Goal: Task Accomplishment & Management: Complete application form

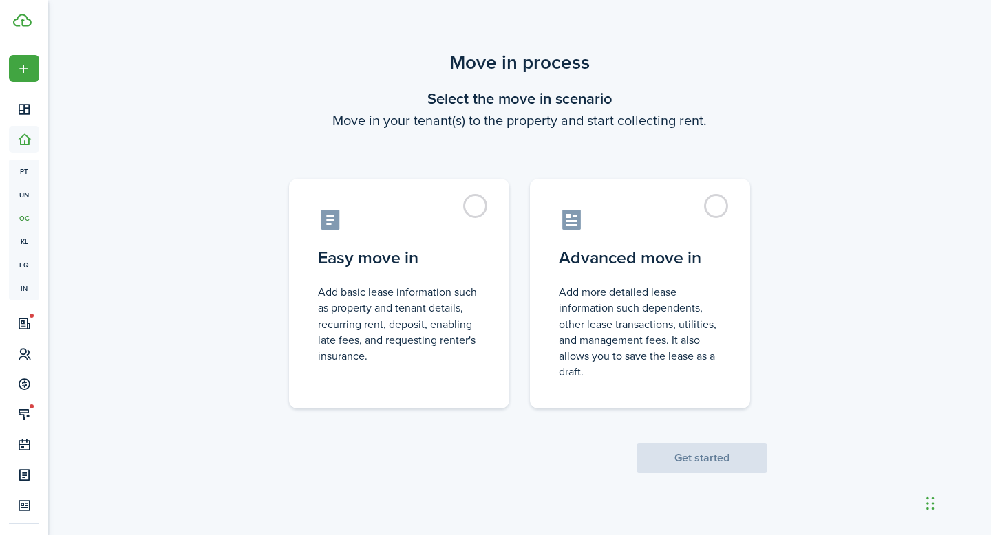
click at [645, 259] on control-radio-card-title "Advanced move in" at bounding box center [640, 258] width 162 height 25
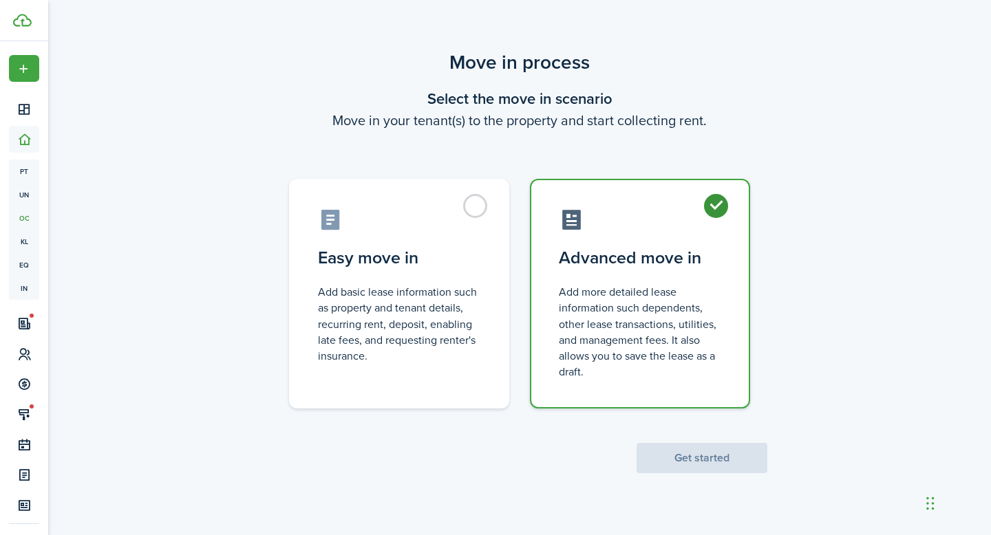
radio input "true"
click at [727, 452] on button "Get started" at bounding box center [701, 458] width 131 height 30
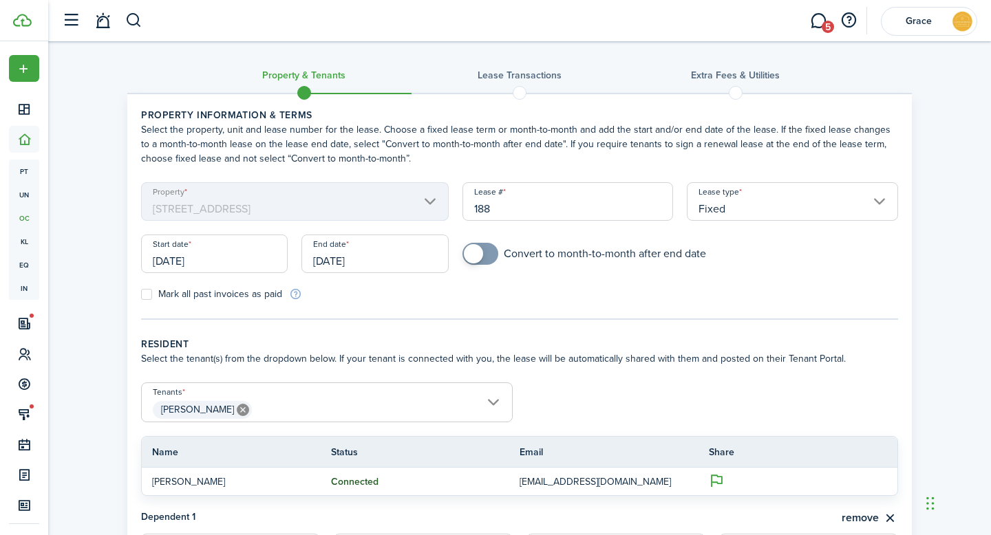
click at [231, 264] on input "[DATE]" at bounding box center [214, 254] width 147 height 39
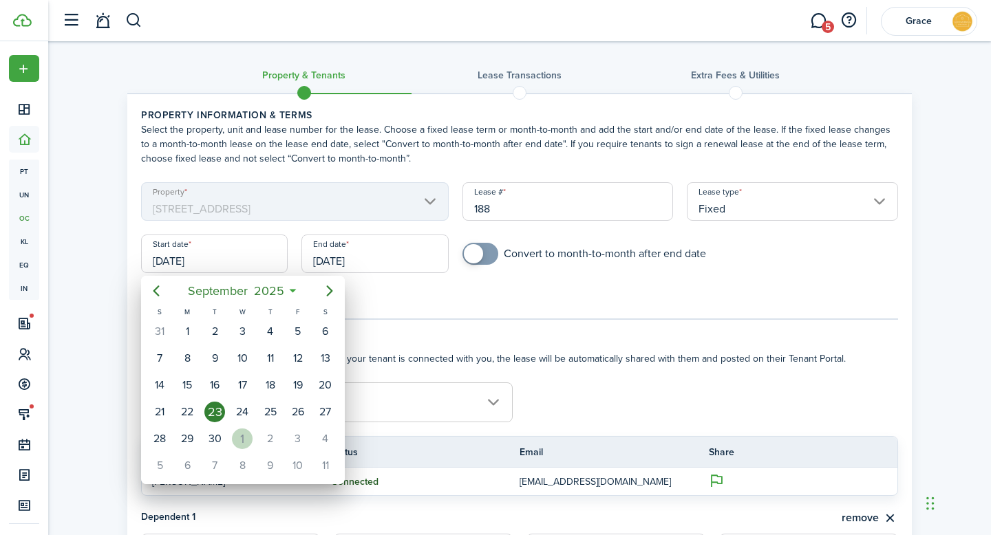
click at [242, 436] on div "1" at bounding box center [242, 439] width 21 height 21
type input "[DATE]"
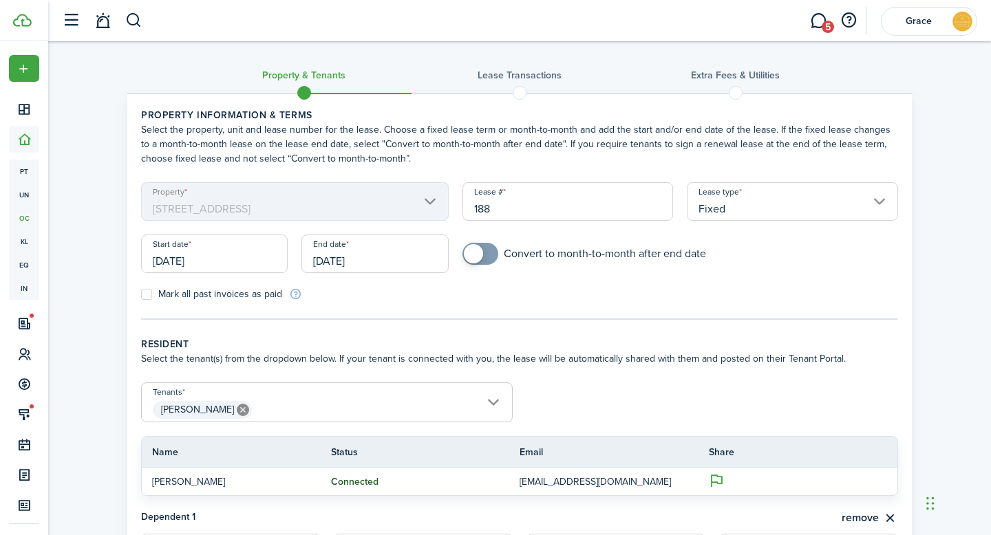
click at [380, 268] on input "[DATE]" at bounding box center [374, 254] width 147 height 39
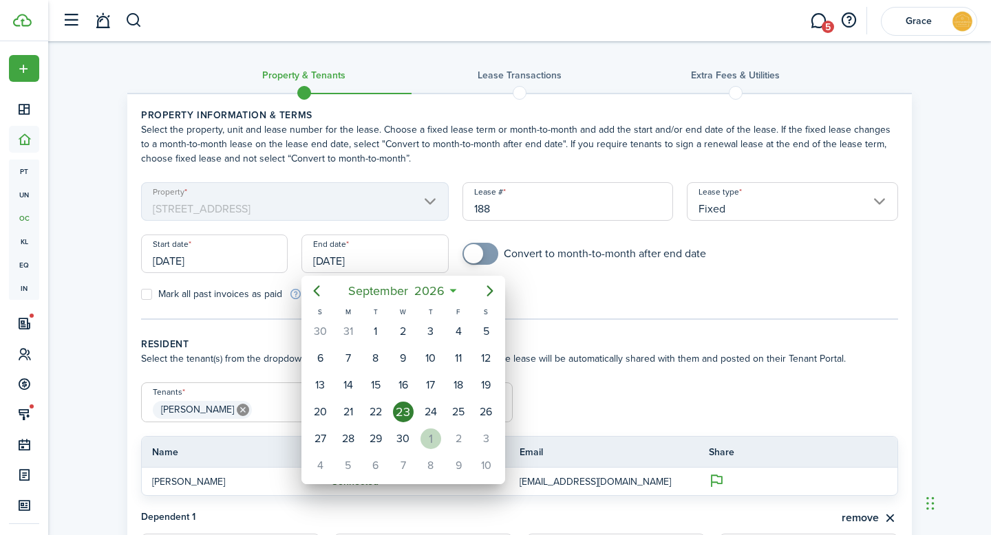
click at [428, 440] on div "1" at bounding box center [430, 439] width 21 height 21
type input "[DATE]"
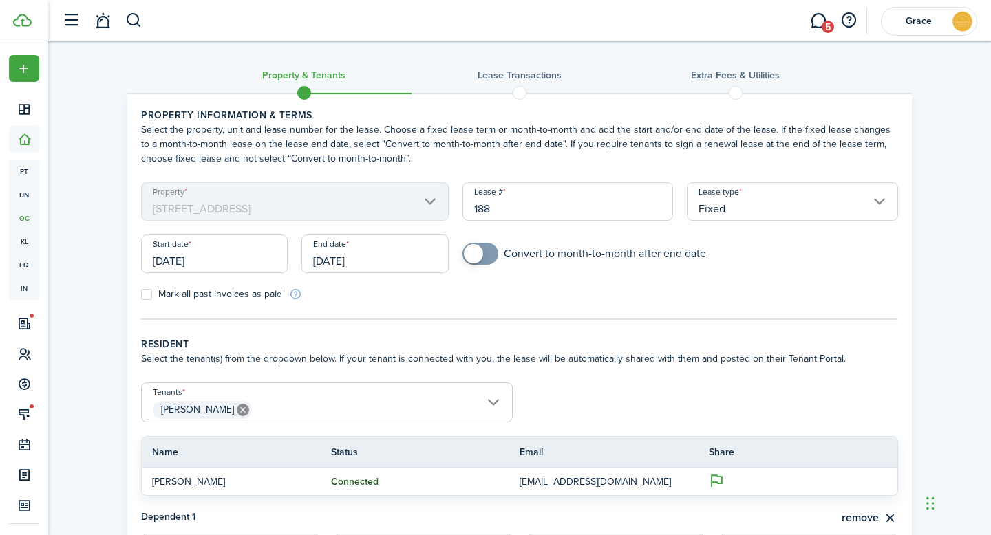
checkbox input "true"
click at [476, 259] on span at bounding box center [473, 253] width 19 height 19
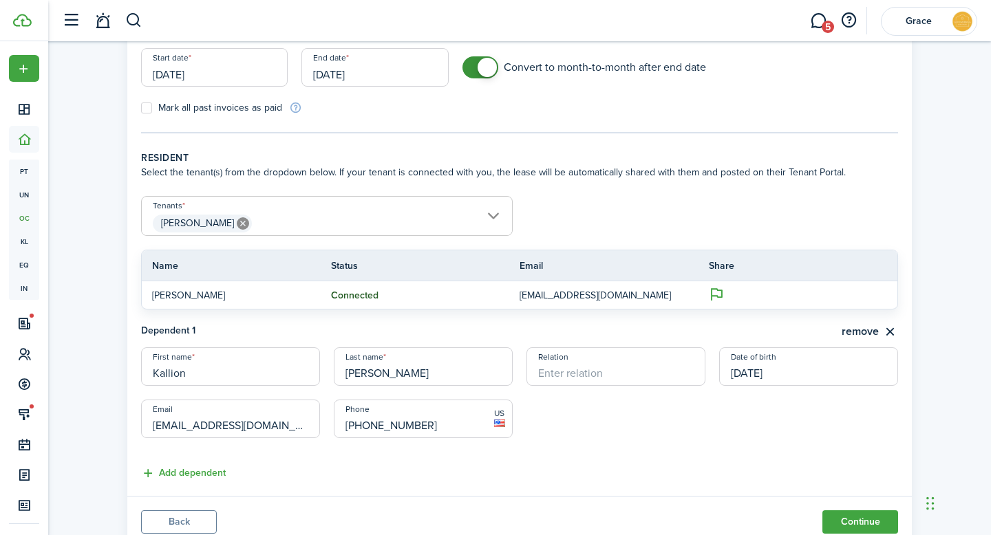
scroll to position [187, 0]
click at [409, 228] on span "[PERSON_NAME]" at bounding box center [327, 222] width 370 height 23
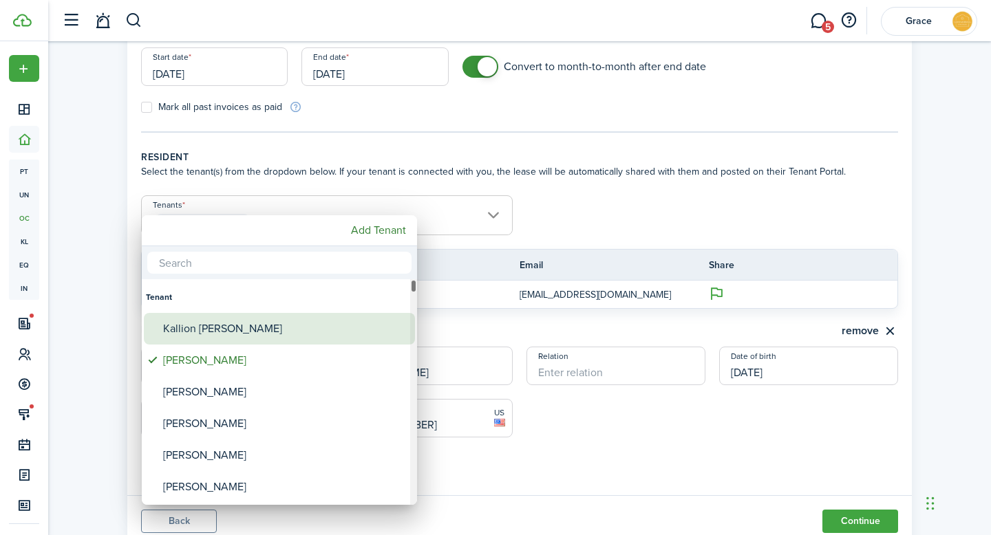
click at [281, 325] on div "Kallion [PERSON_NAME]" at bounding box center [285, 329] width 244 height 32
type input "[PERSON_NAME], [PERSON_NAME]"
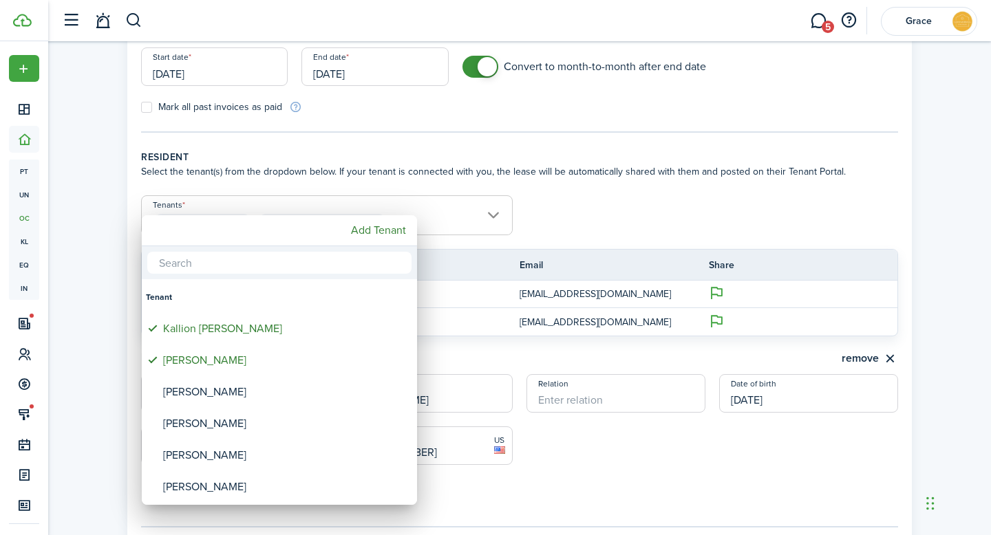
click at [700, 230] on div at bounding box center [495, 267] width 1211 height 755
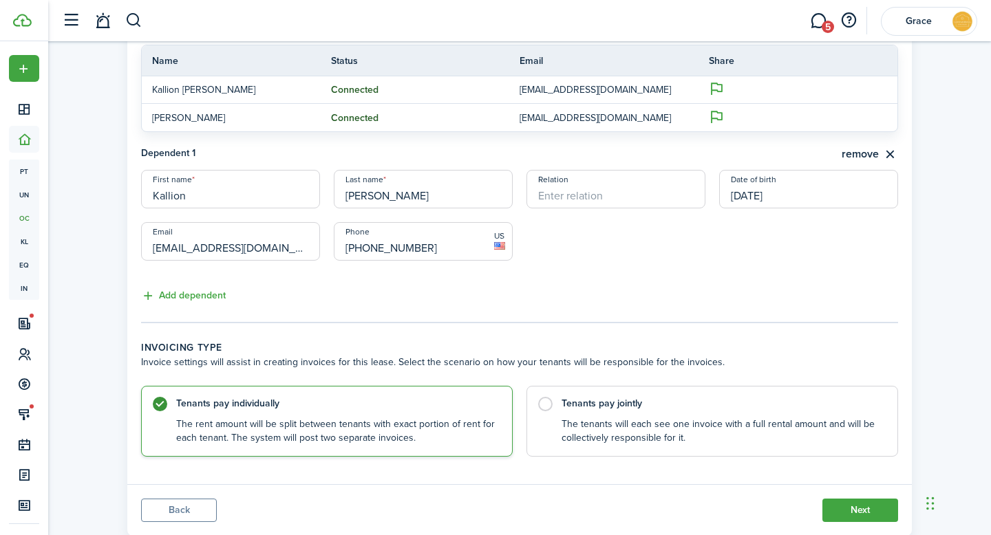
scroll to position [429, 0]
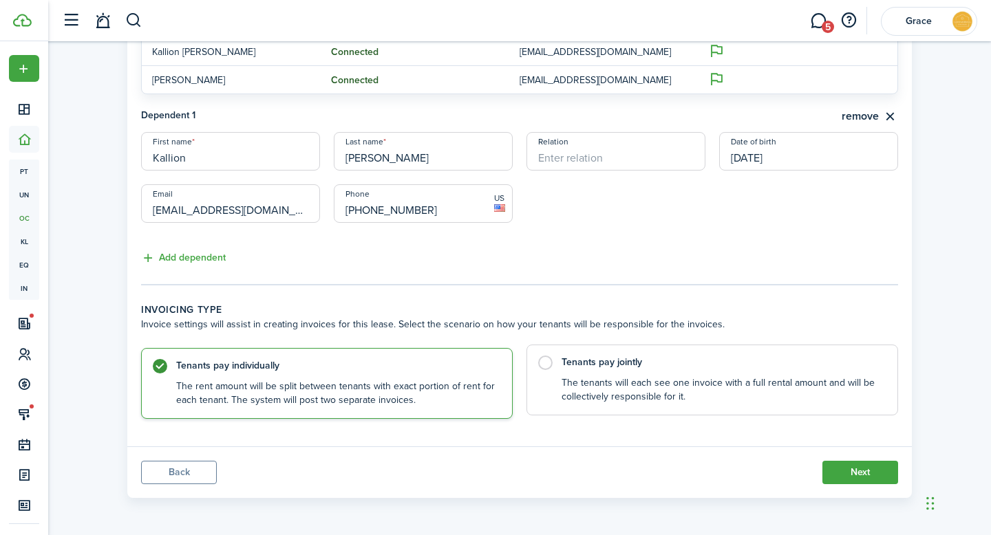
click at [685, 389] on control-radio-card-description "The tenants will each see one invoice with a full rental amount and will be col…" at bounding box center [722, 390] width 322 height 28
radio input "false"
radio input "true"
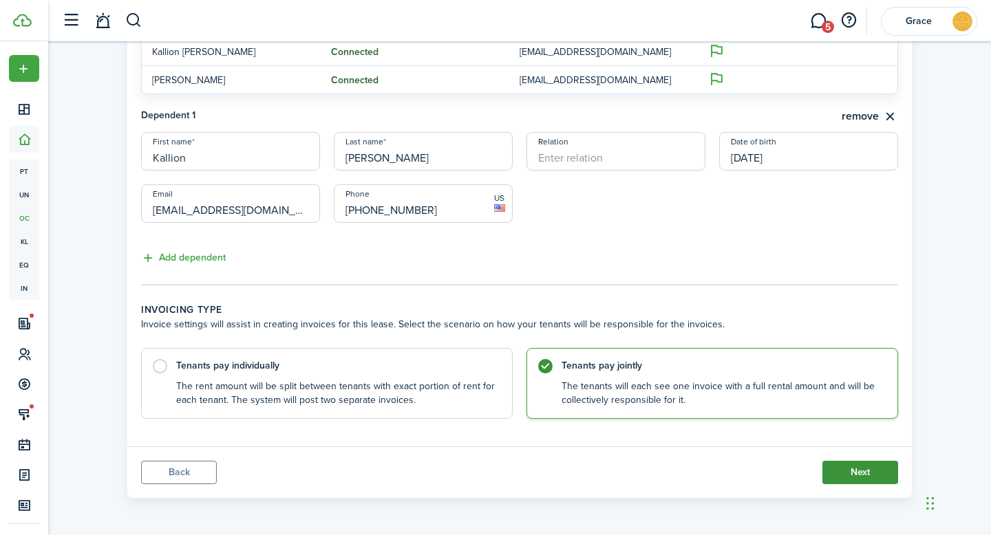
click at [859, 473] on button "Next" at bounding box center [860, 472] width 76 height 23
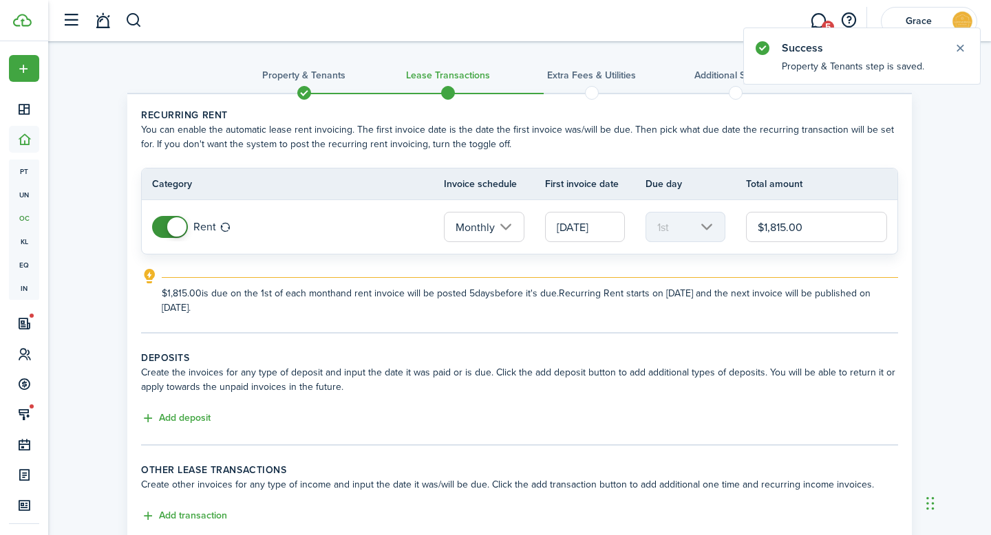
click at [802, 220] on input "$1,815.00" at bounding box center [816, 227] width 141 height 30
click at [802, 221] on input "$1,815.00" at bounding box center [816, 227] width 141 height 30
type input "$1,350.00"
click at [950, 297] on div "Property & Tenants Lease Transactions Extra fees & Utilities Additional Service…" at bounding box center [519, 319] width 943 height 556
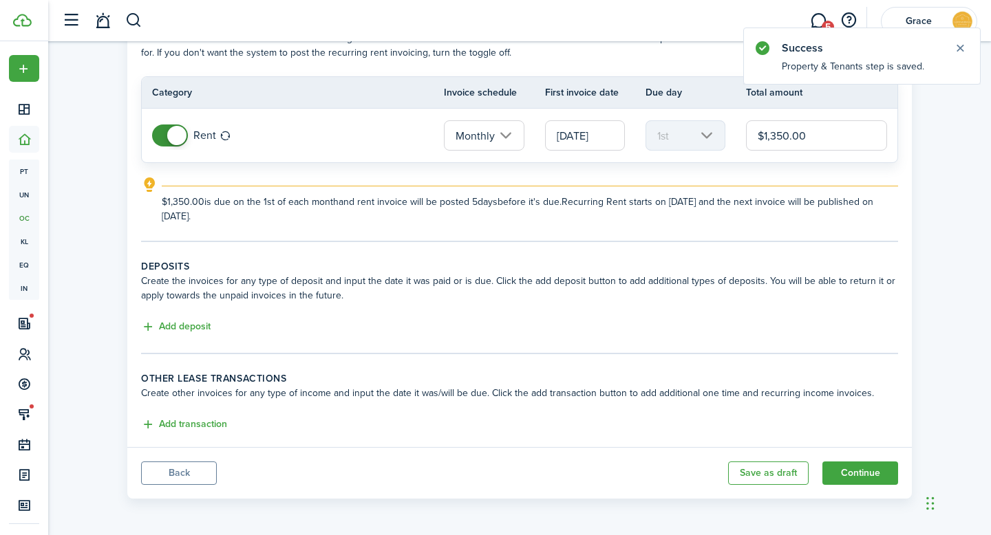
scroll to position [93, 0]
click at [190, 325] on button "Add deposit" at bounding box center [175, 326] width 69 height 16
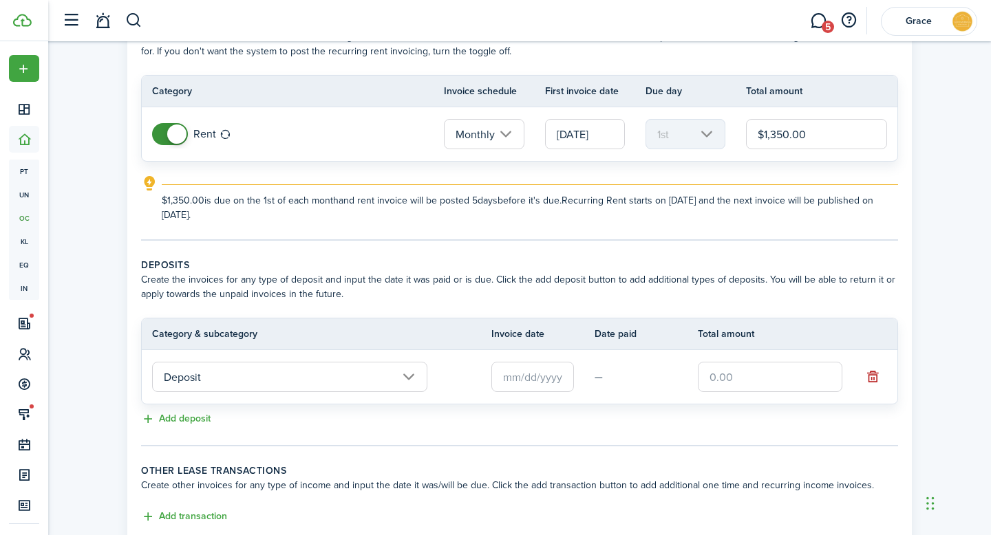
click at [552, 383] on input "text" at bounding box center [532, 377] width 83 height 30
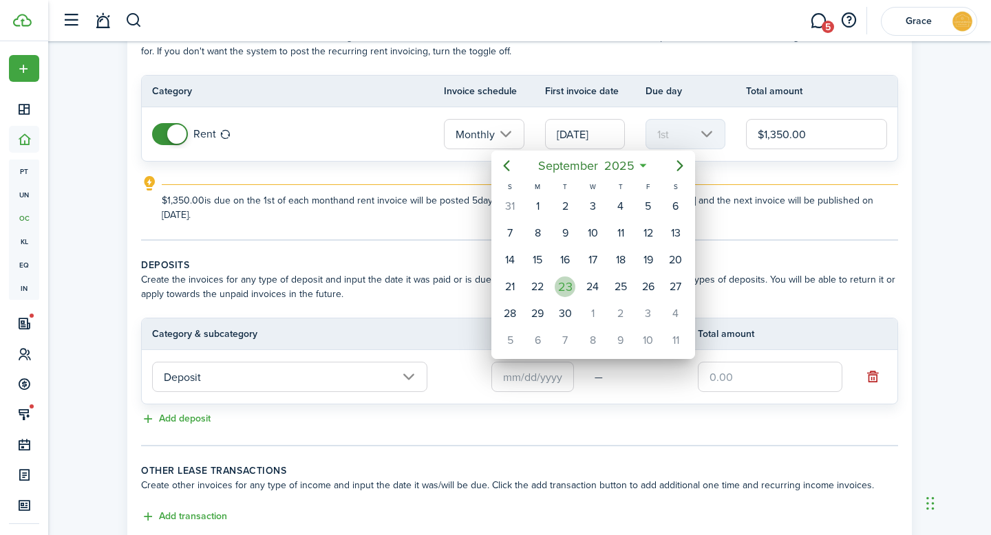
click at [565, 287] on div "23" at bounding box center [565, 287] width 21 height 21
type input "[DATE]"
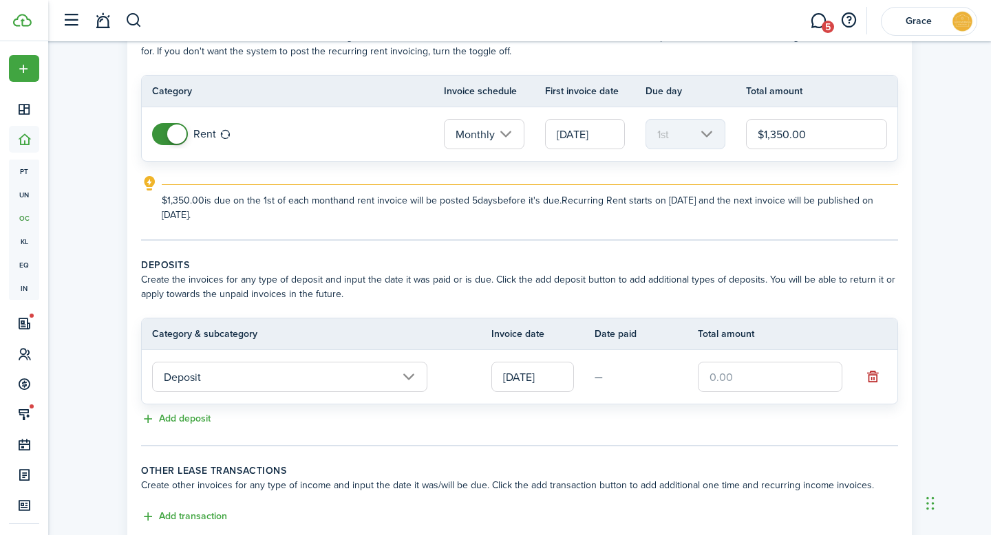
click at [762, 378] on input "text" at bounding box center [770, 377] width 144 height 30
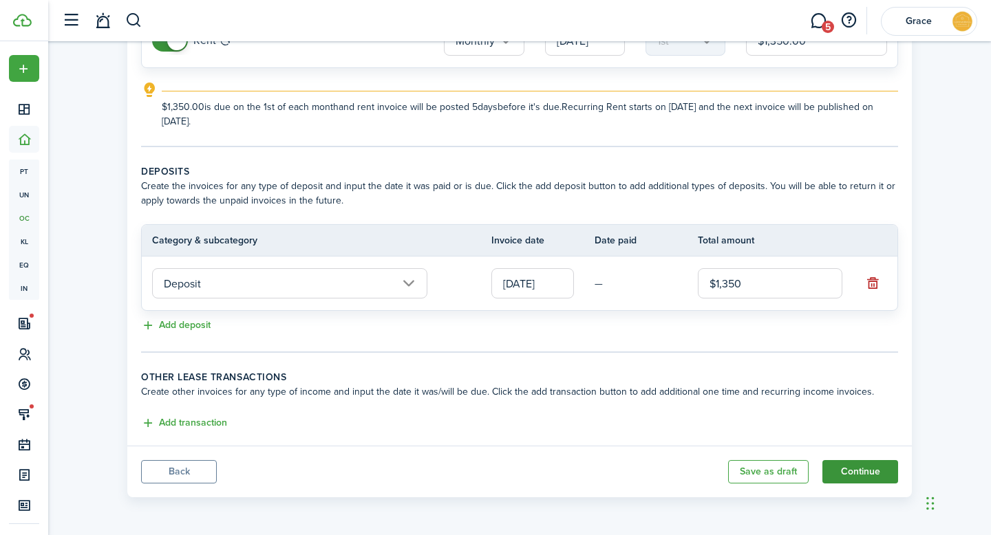
type input "$1,350.00"
click at [867, 467] on button "Continue" at bounding box center [860, 471] width 76 height 23
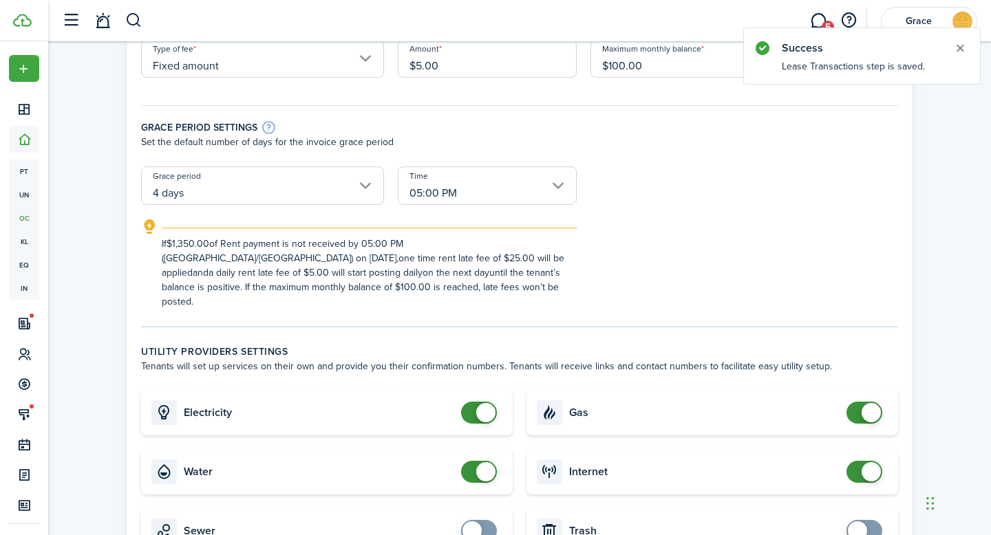
scroll to position [262, 0]
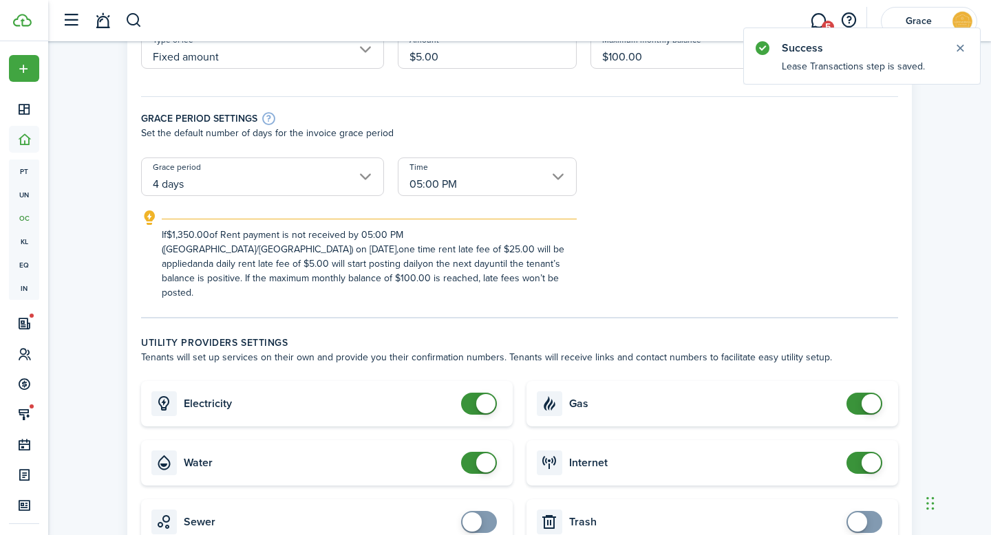
click at [347, 184] on input "4 days" at bounding box center [262, 177] width 243 height 39
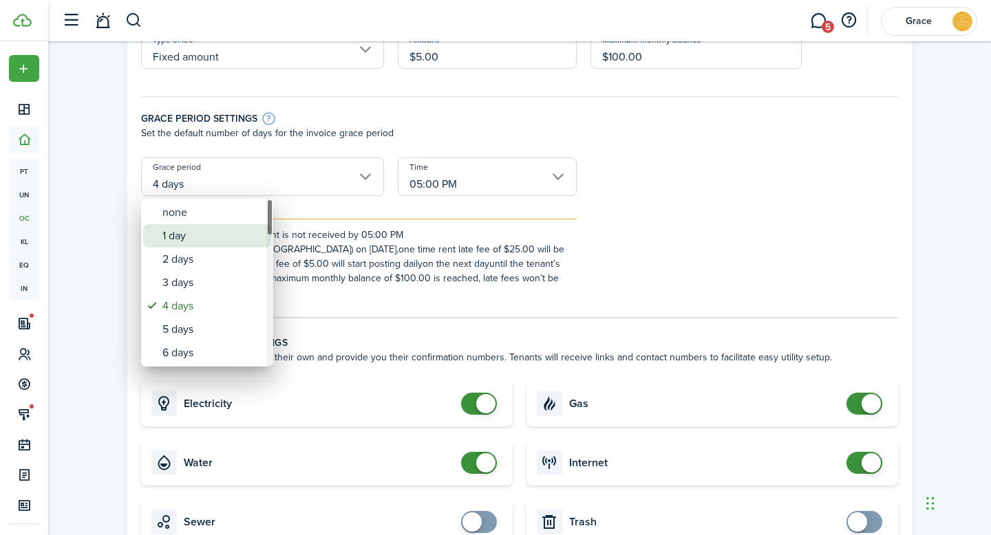
click at [233, 235] on div "1 day" at bounding box center [212, 235] width 100 height 23
type input "1 day"
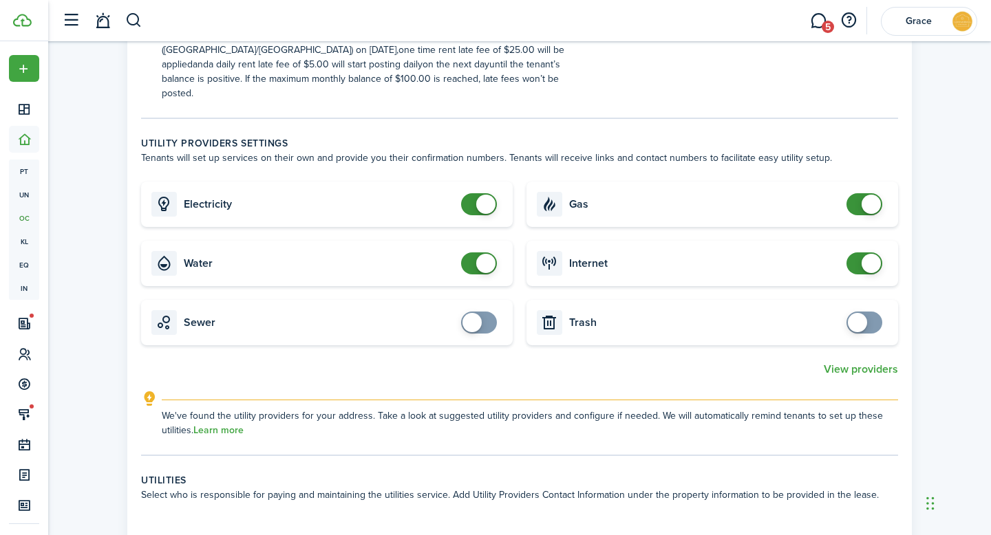
scroll to position [466, 0]
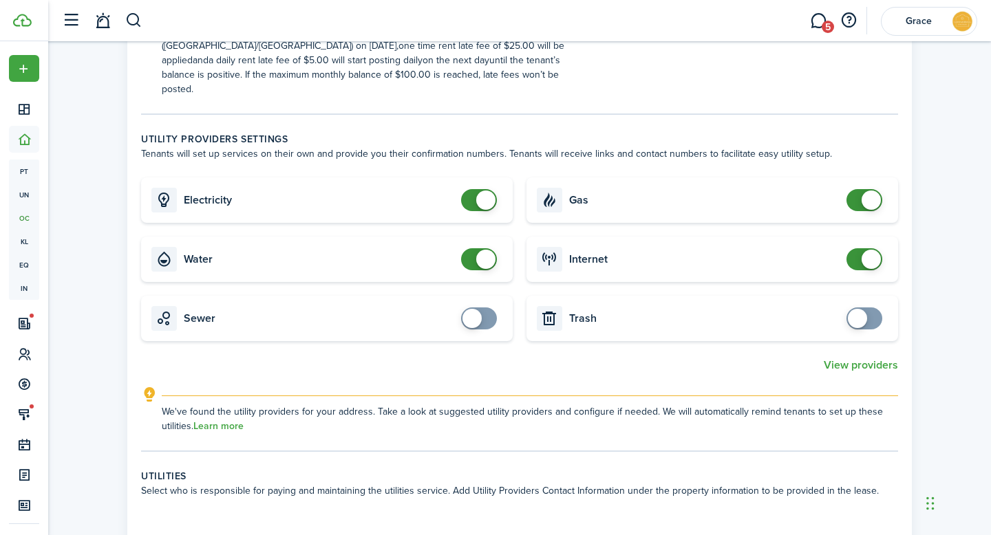
checkbox input "true"
click at [862, 309] on span at bounding box center [857, 318] width 19 height 19
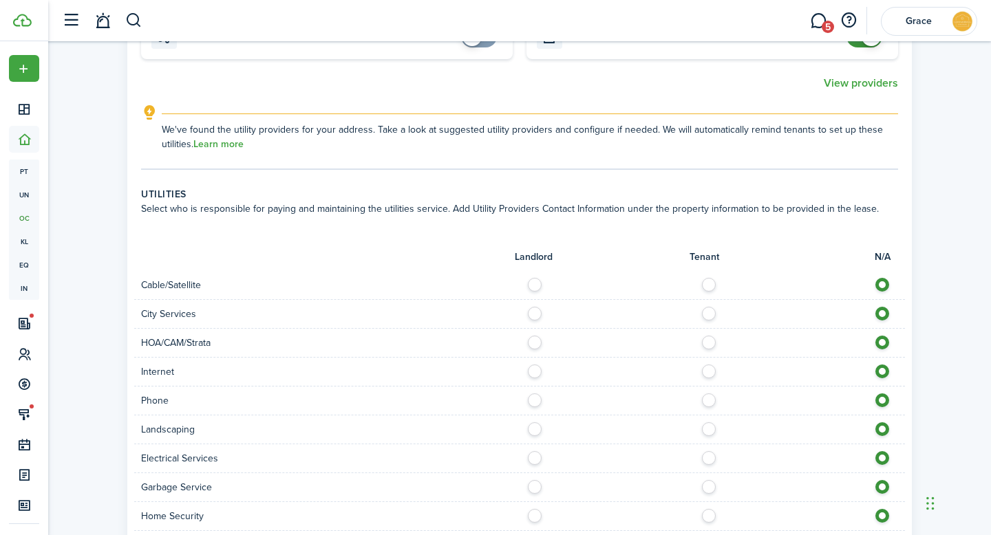
scroll to position [1063, 0]
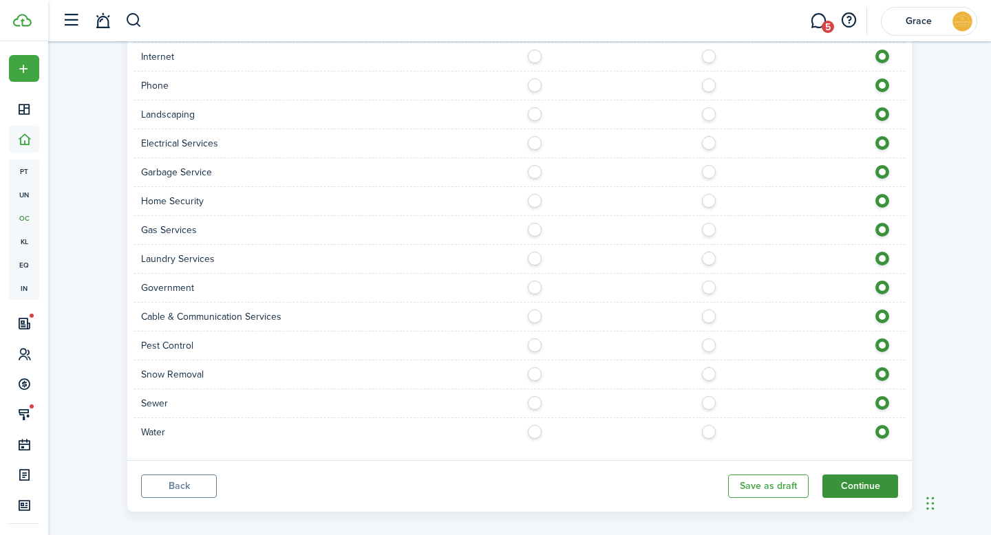
click at [838, 475] on button "Continue" at bounding box center [860, 486] width 76 height 23
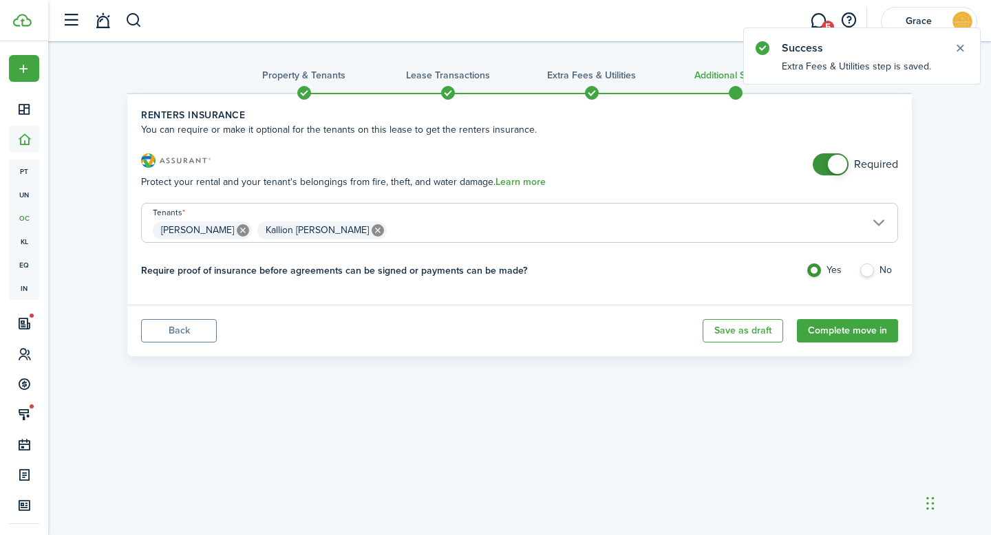
checkbox input "false"
click at [826, 162] on span at bounding box center [831, 164] width 14 height 22
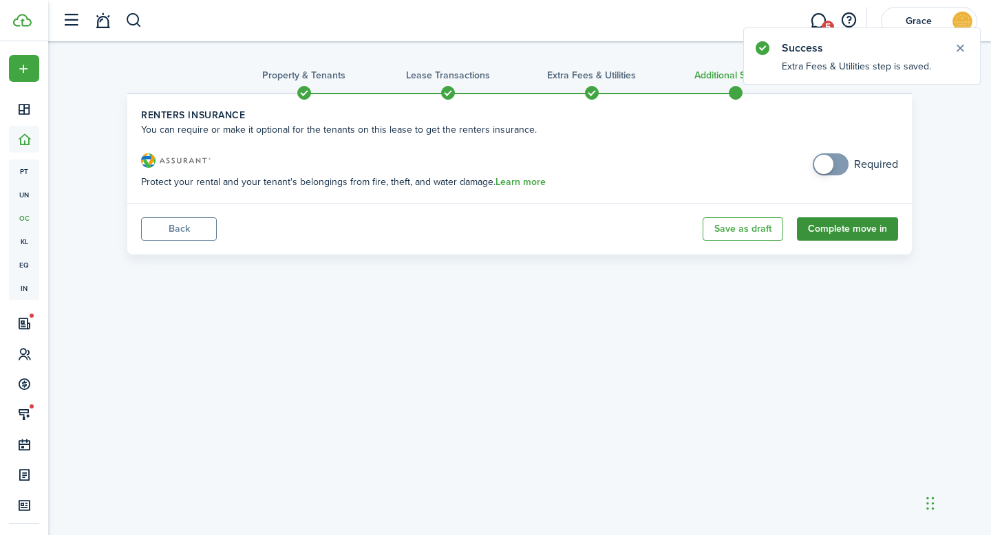
click at [857, 233] on button "Complete move in" at bounding box center [847, 228] width 101 height 23
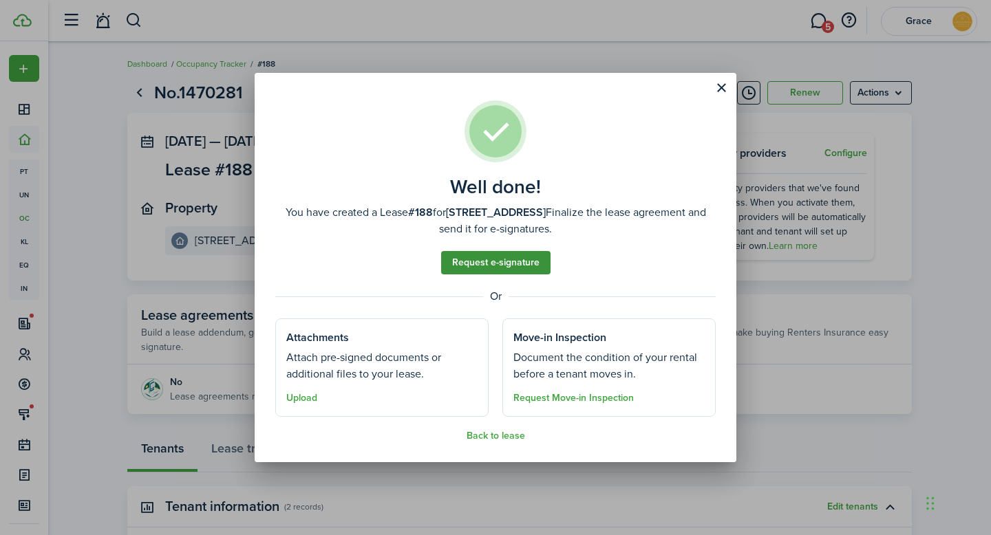
click at [522, 261] on link "Request e-signature" at bounding box center [495, 262] width 109 height 23
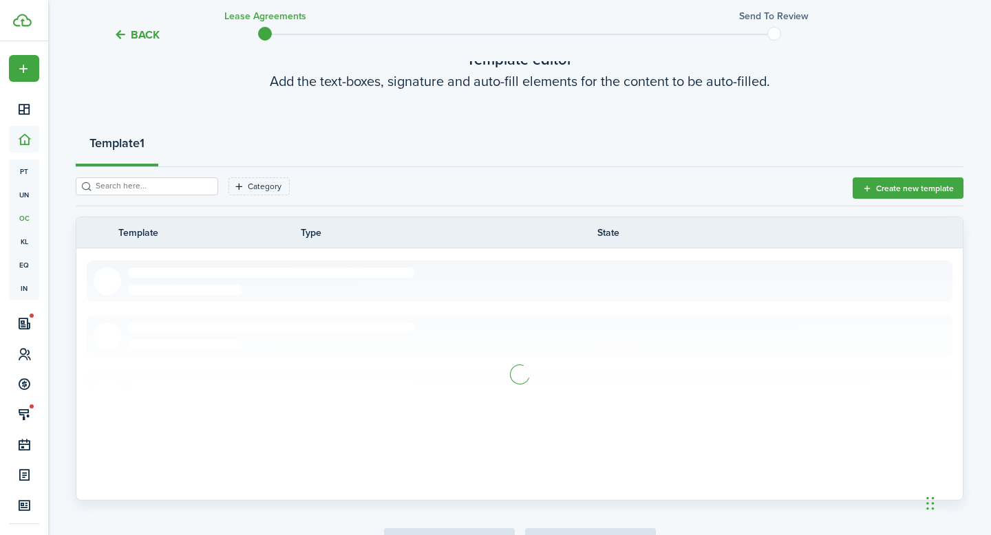
scroll to position [178, 0]
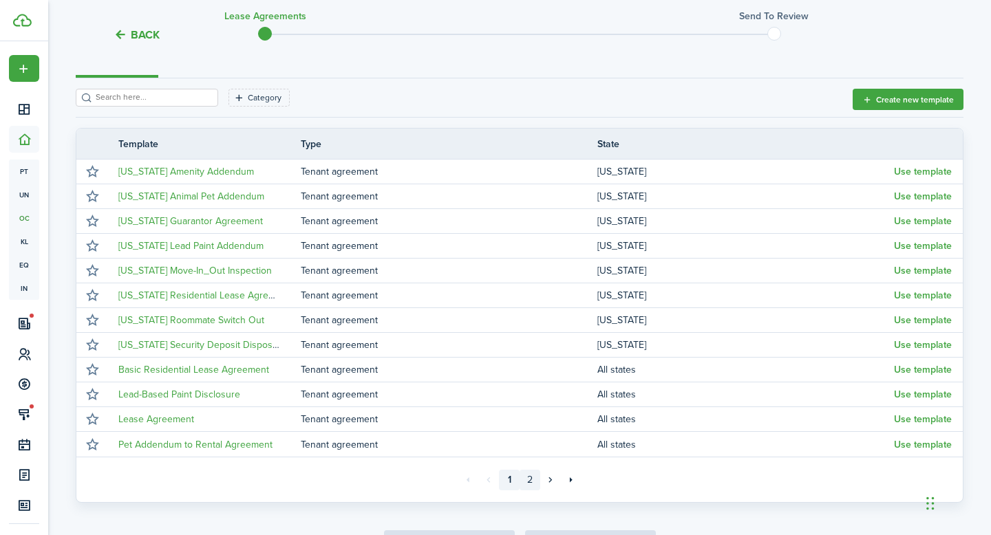
click at [532, 479] on link "2" at bounding box center [529, 480] width 21 height 21
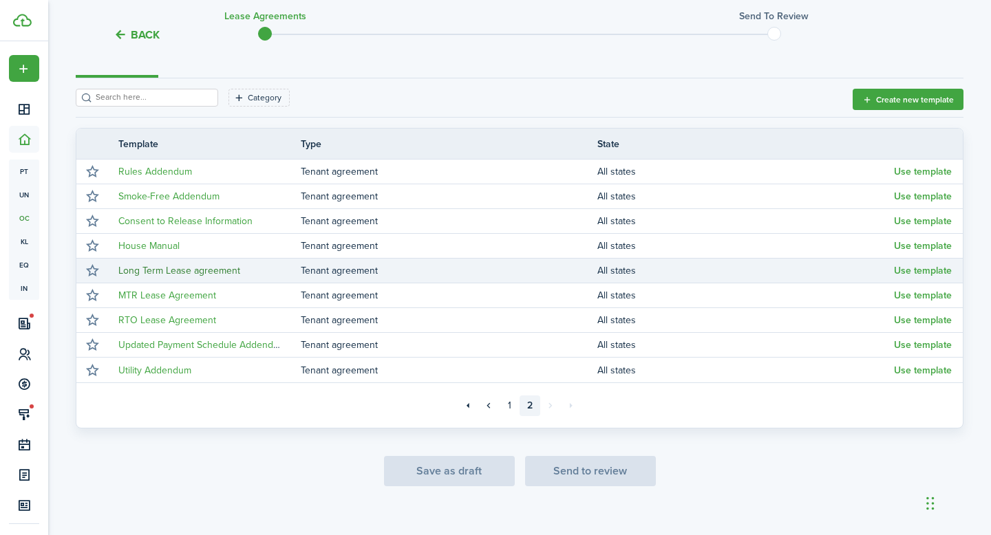
click at [173, 272] on link "Long Term Lease agreement" at bounding box center [179, 271] width 122 height 14
